Goal: Use online tool/utility: Utilize a website feature to perform a specific function

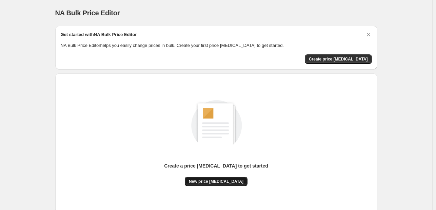
click at [214, 181] on span "New price [MEDICAL_DATA]" at bounding box center [216, 180] width 55 height 5
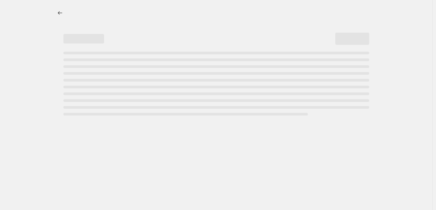
select select "percentage"
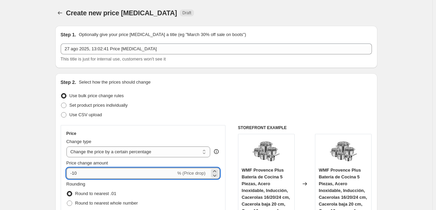
click at [125, 172] on input "-10" at bounding box center [121, 173] width 110 height 11
type input "-1"
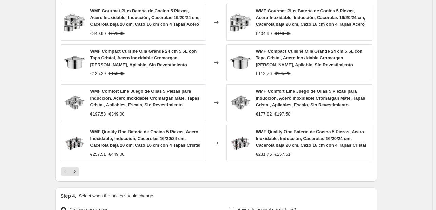
scroll to position [475, 0]
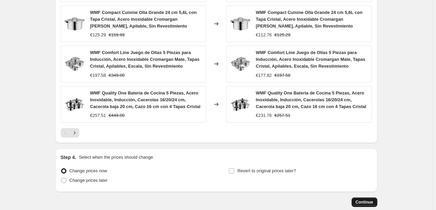
type input "-30"
click at [361, 200] on span "Continue" at bounding box center [365, 201] width 18 height 5
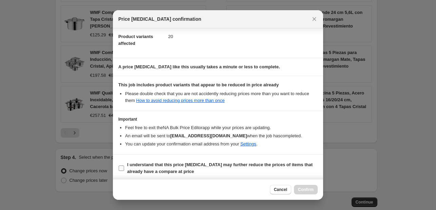
scroll to position [75, 0]
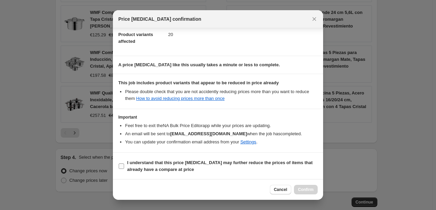
click at [127, 164] on b "I understand that this price [MEDICAL_DATA] may further reduce the prices of it…" at bounding box center [219, 166] width 185 height 12
click at [124, 164] on input "I understand that this price [MEDICAL_DATA] may further reduce the prices of it…" at bounding box center [121, 165] width 5 height 5
checkbox input "true"
click at [305, 189] on span "Confirm" at bounding box center [306, 188] width 16 height 5
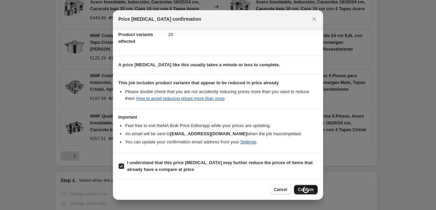
scroll to position [498, 0]
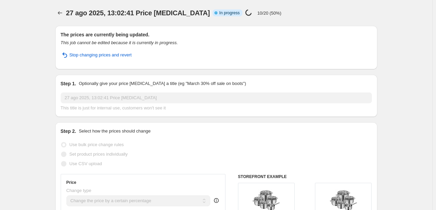
select select "percentage"
